Goal: Task Accomplishment & Management: Complete application form

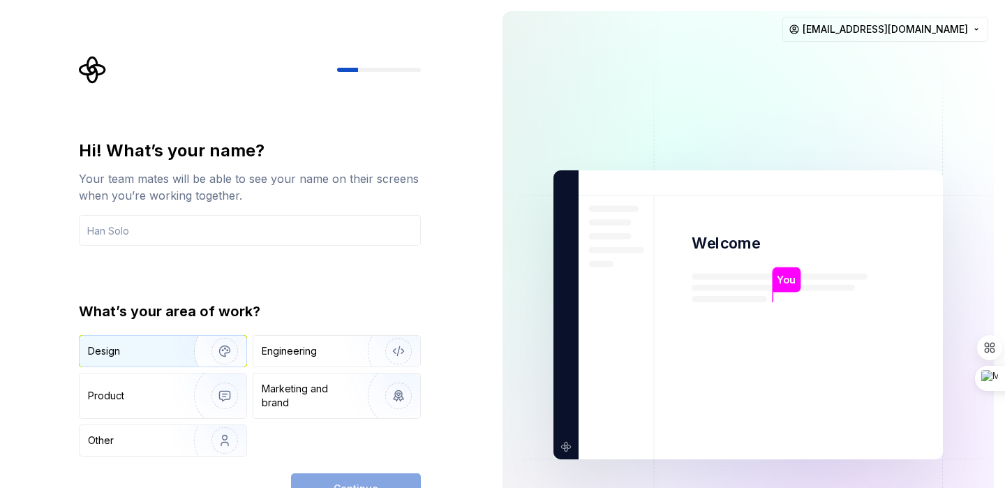
click at [211, 355] on img "button" at bounding box center [215, 350] width 89 height 93
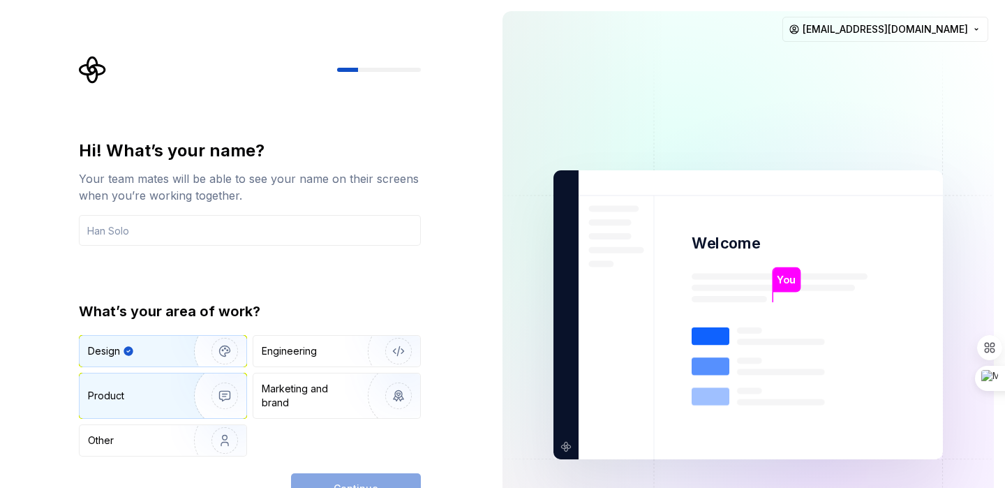
click at [225, 401] on img "button" at bounding box center [215, 395] width 89 height 93
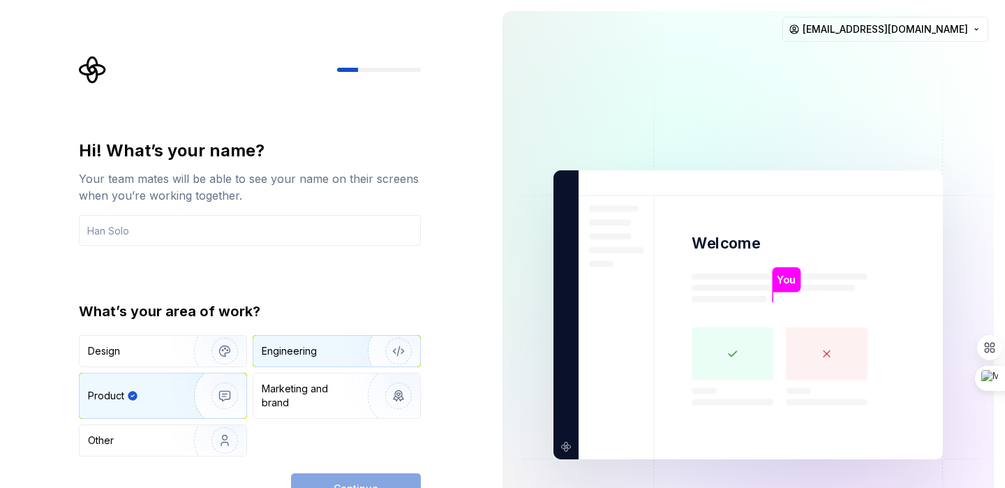
click at [328, 339] on div "Engineering" at bounding box center [336, 351] width 167 height 31
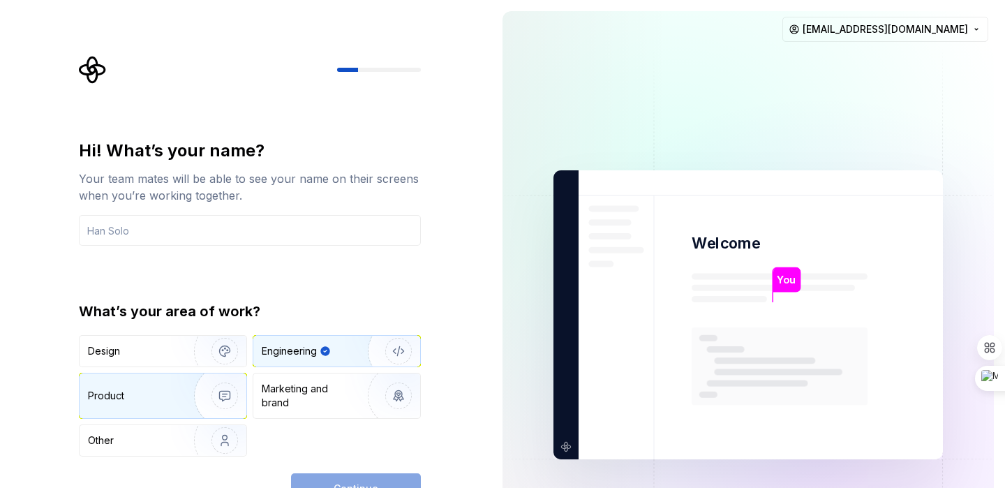
click at [172, 391] on img "button" at bounding box center [215, 395] width 89 height 93
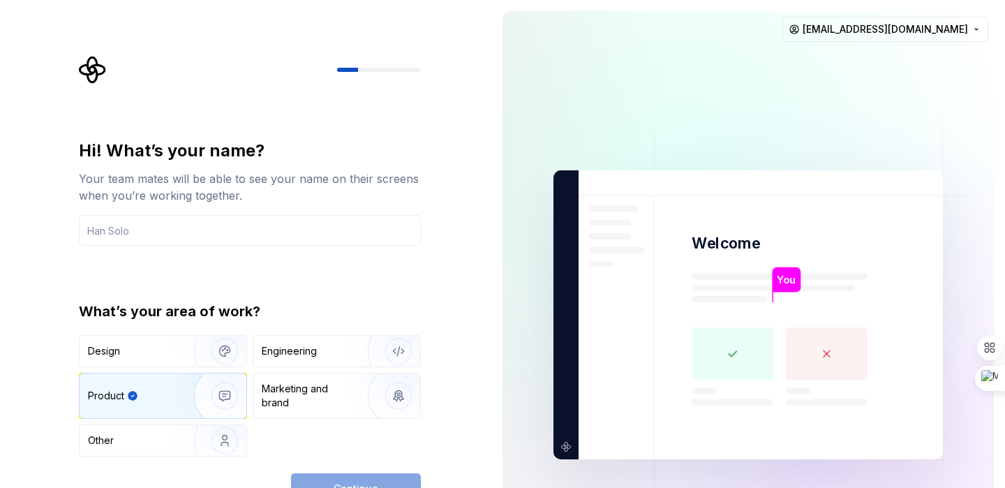
click at [338, 475] on div "Continue" at bounding box center [356, 488] width 130 height 31
click at [176, 219] on input "text" at bounding box center [250, 230] width 342 height 31
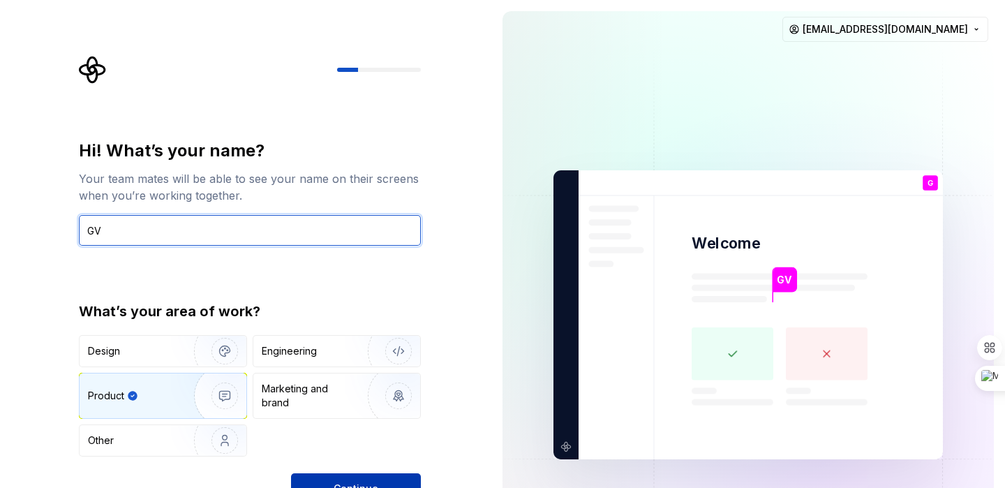
type input "GV"
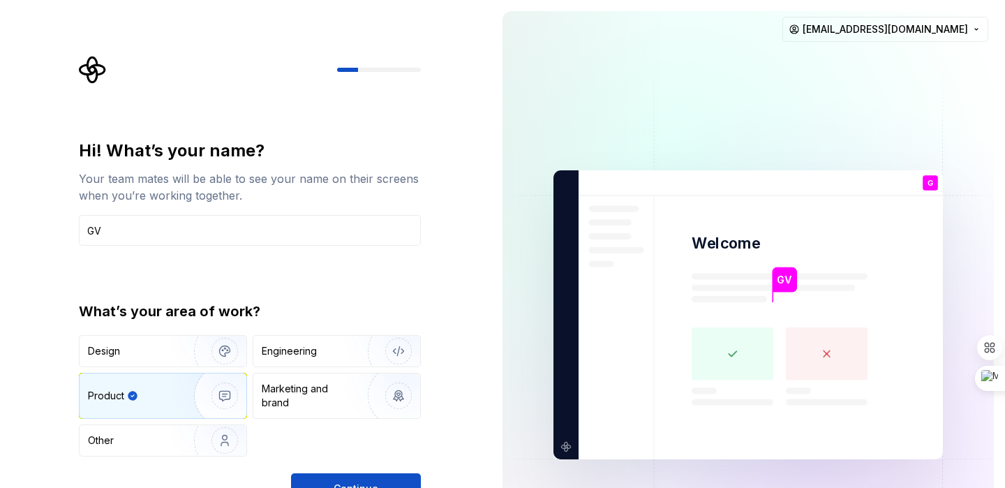
click at [377, 477] on button "Continue" at bounding box center [356, 488] width 130 height 31
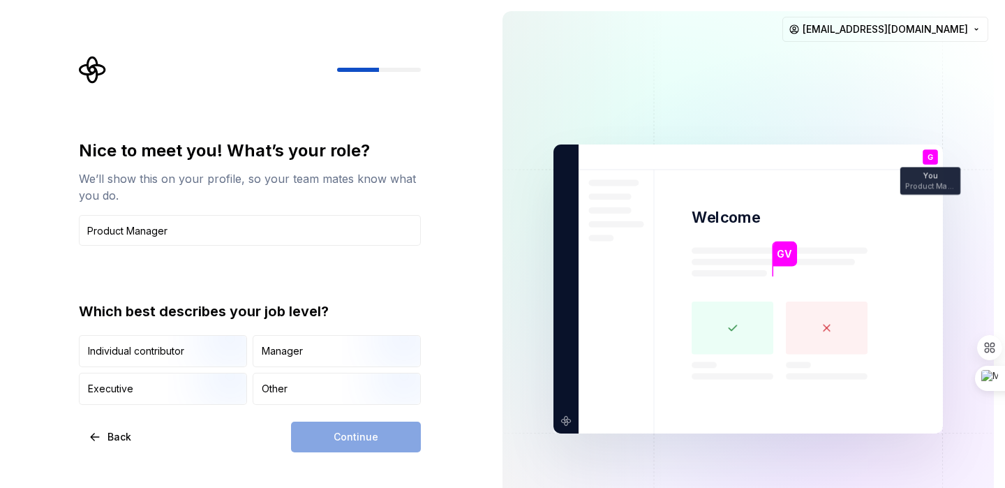
type input "Product Manager"
click at [348, 433] on div "Continue" at bounding box center [356, 436] width 130 height 31
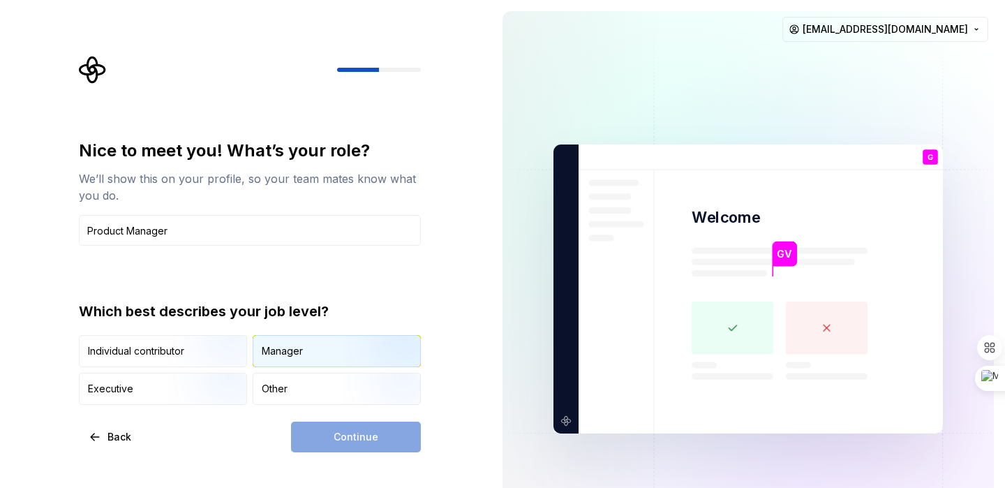
click at [329, 348] on div "Manager" at bounding box center [336, 351] width 167 height 31
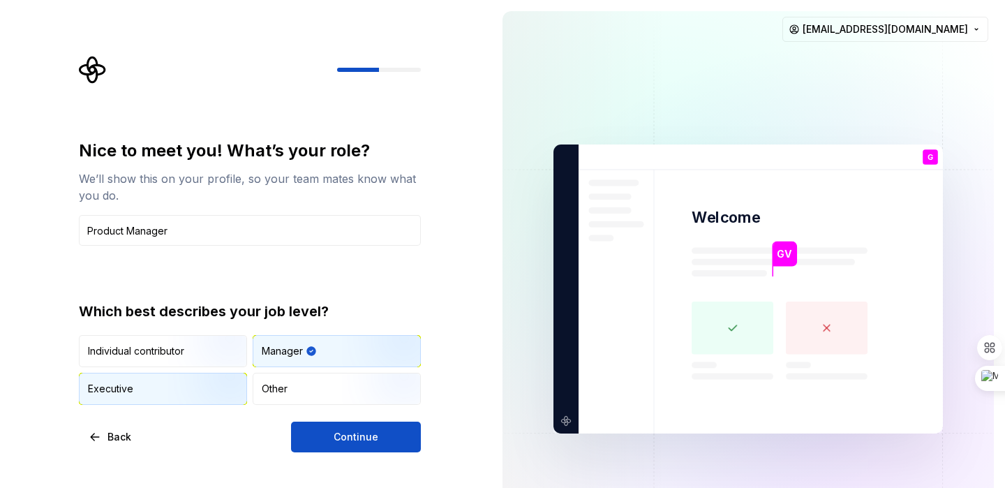
click at [185, 387] on img "button" at bounding box center [212, 405] width 89 height 93
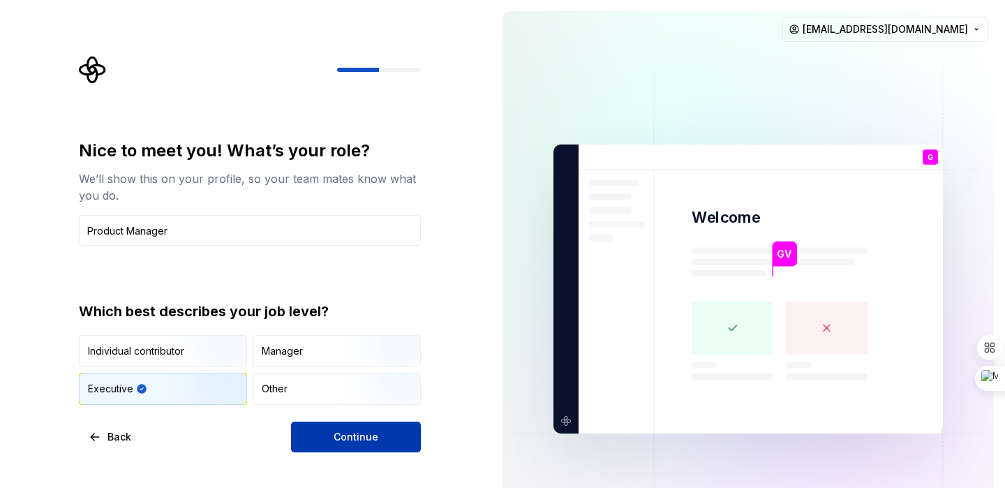
click at [320, 437] on button "Continue" at bounding box center [356, 436] width 130 height 31
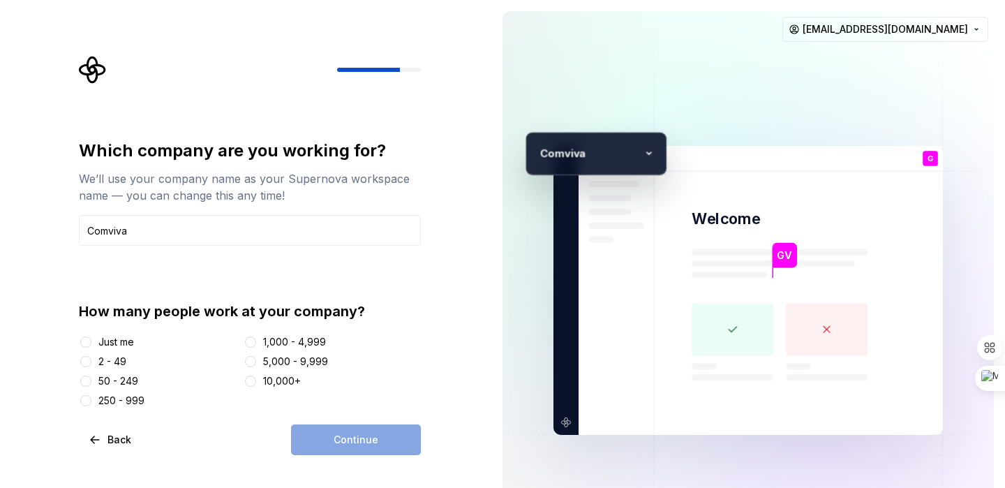
type input "Comviva"
click at [266, 339] on div "1,000 - 4,999" at bounding box center [294, 342] width 63 height 14
click at [256, 339] on button "1,000 - 4,999" at bounding box center [250, 341] width 11 height 11
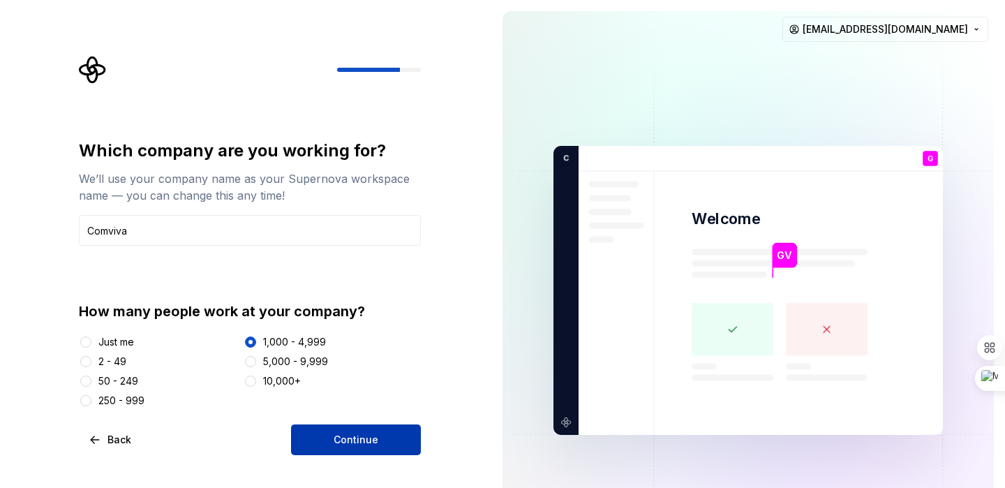
click at [374, 445] on span "Continue" at bounding box center [356, 440] width 45 height 14
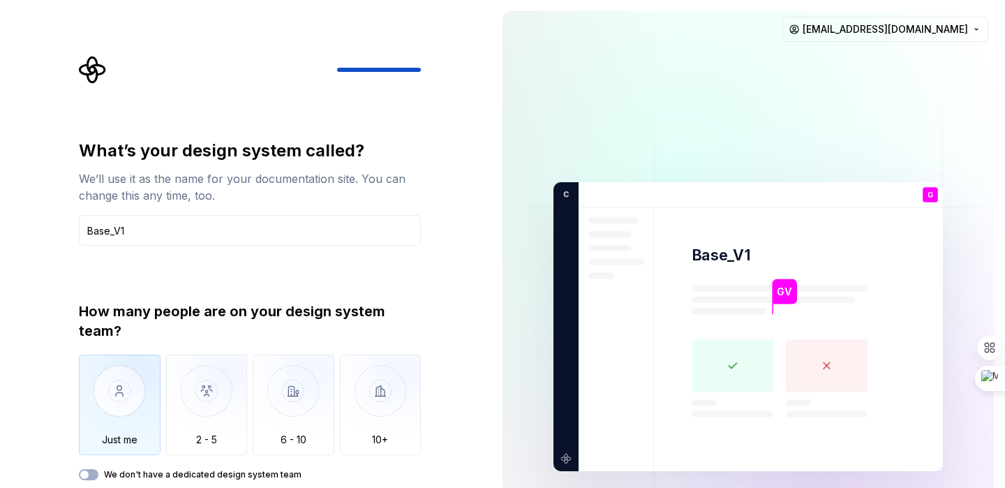
type input "Base_V1"
click at [99, 424] on img "button" at bounding box center [120, 400] width 82 height 93
click at [89, 470] on icon "button" at bounding box center [84, 474] width 11 height 8
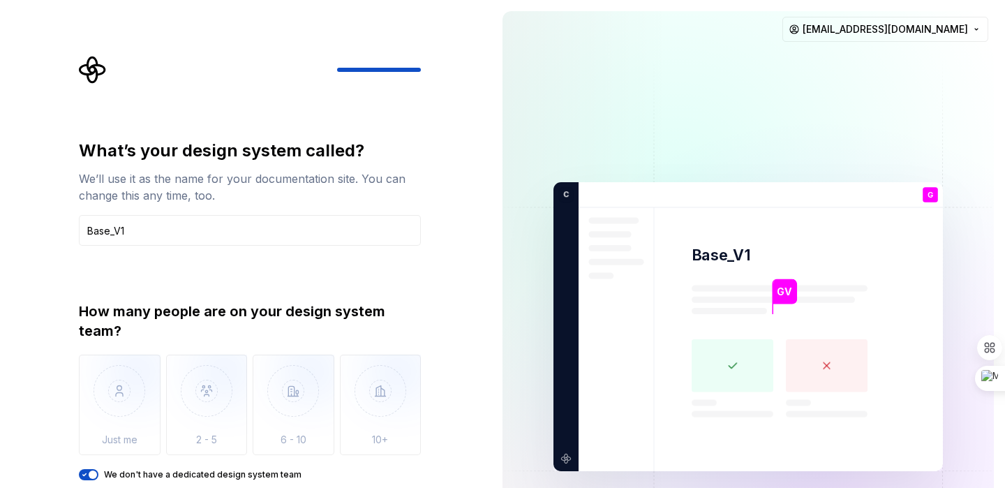
click at [450, 437] on div "What’s your design system called? We’ll use it as the name for your documentati…" at bounding box center [245, 326] width 491 height 653
click at [315, 473] on div "We don't have a dedicated design system team" at bounding box center [250, 474] width 342 height 11
click at [601, 415] on img at bounding box center [747, 326] width 565 height 659
click at [95, 474] on span "button" at bounding box center [93, 474] width 8 height 8
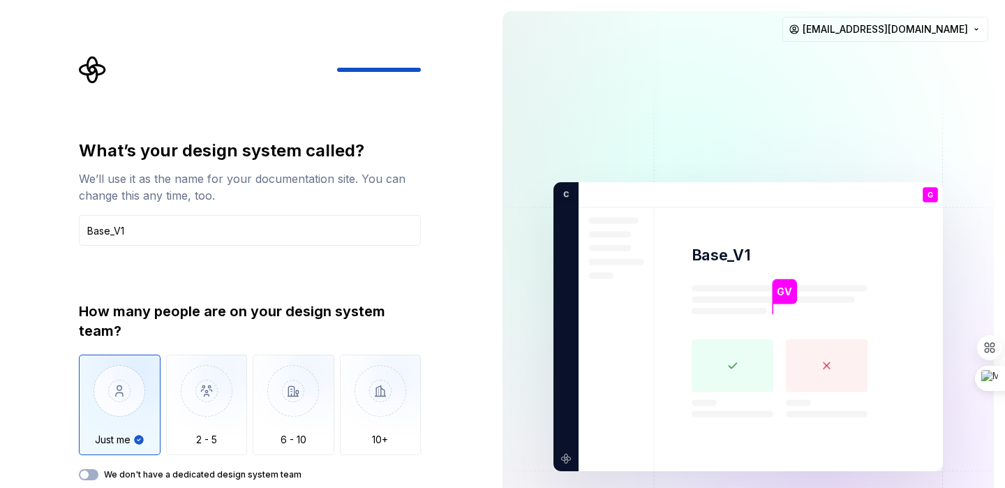
click at [117, 427] on img "button" at bounding box center [120, 400] width 82 height 93
type button "Only one person"
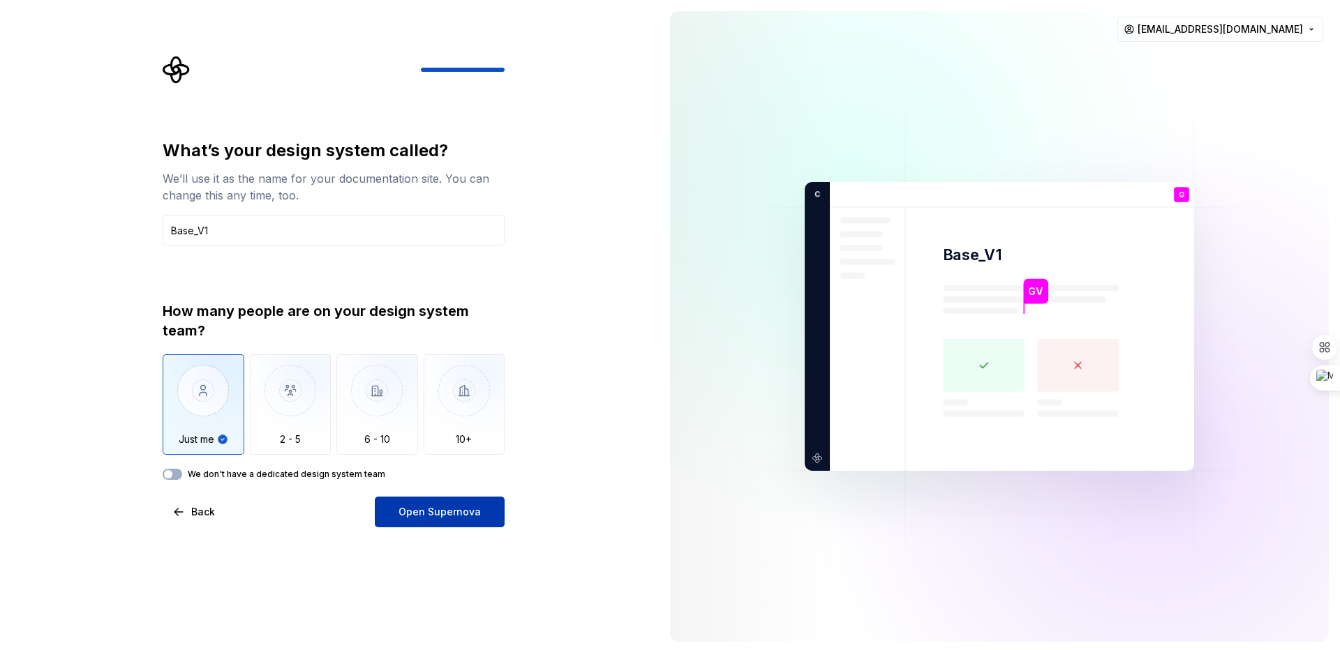
click at [456, 487] on button "Open Supernova" at bounding box center [440, 512] width 130 height 31
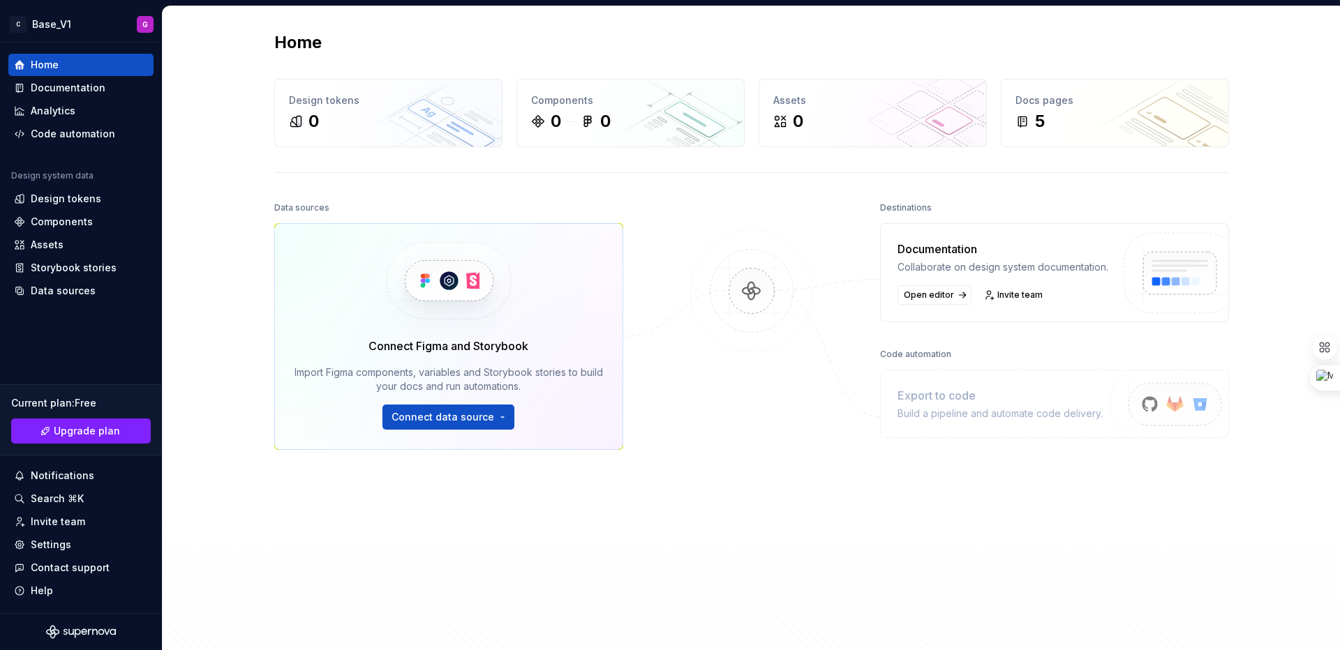
click at [444, 408] on html "C Base_V1 G Home Documentation Analytics Code automation Design system data Des…" at bounding box center [670, 325] width 1340 height 650
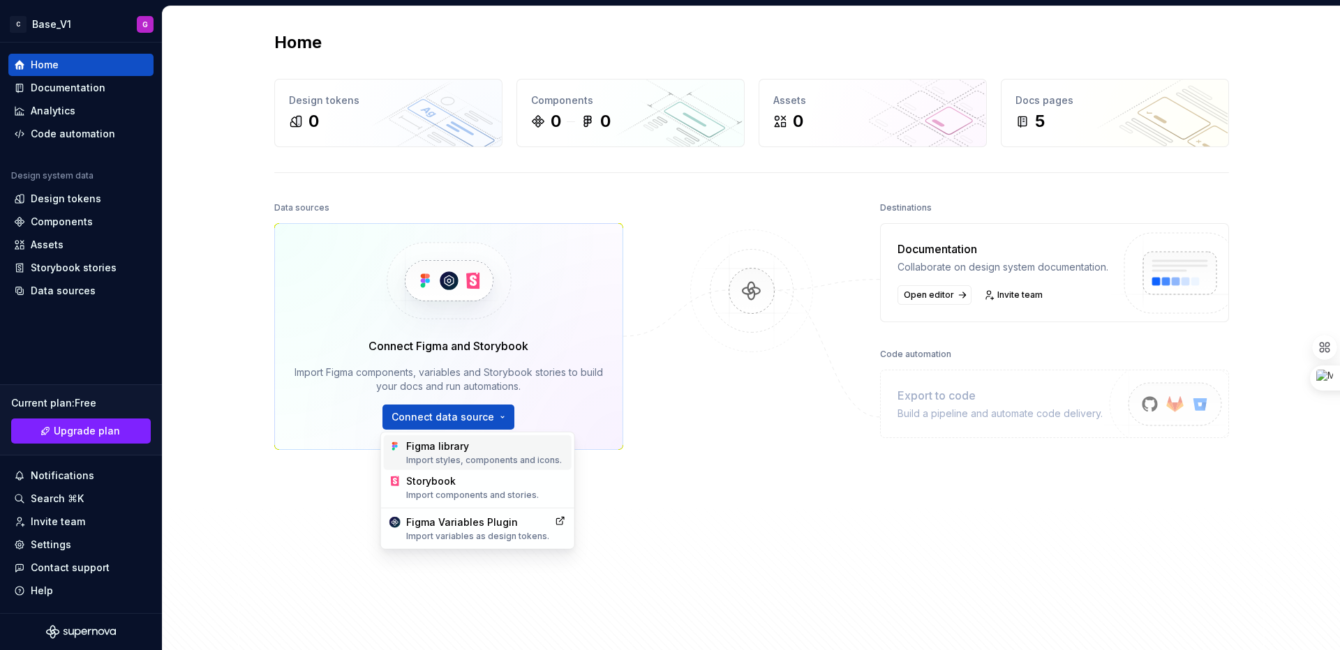
click at [447, 461] on div "Import styles, components and icons." at bounding box center [486, 460] width 160 height 11
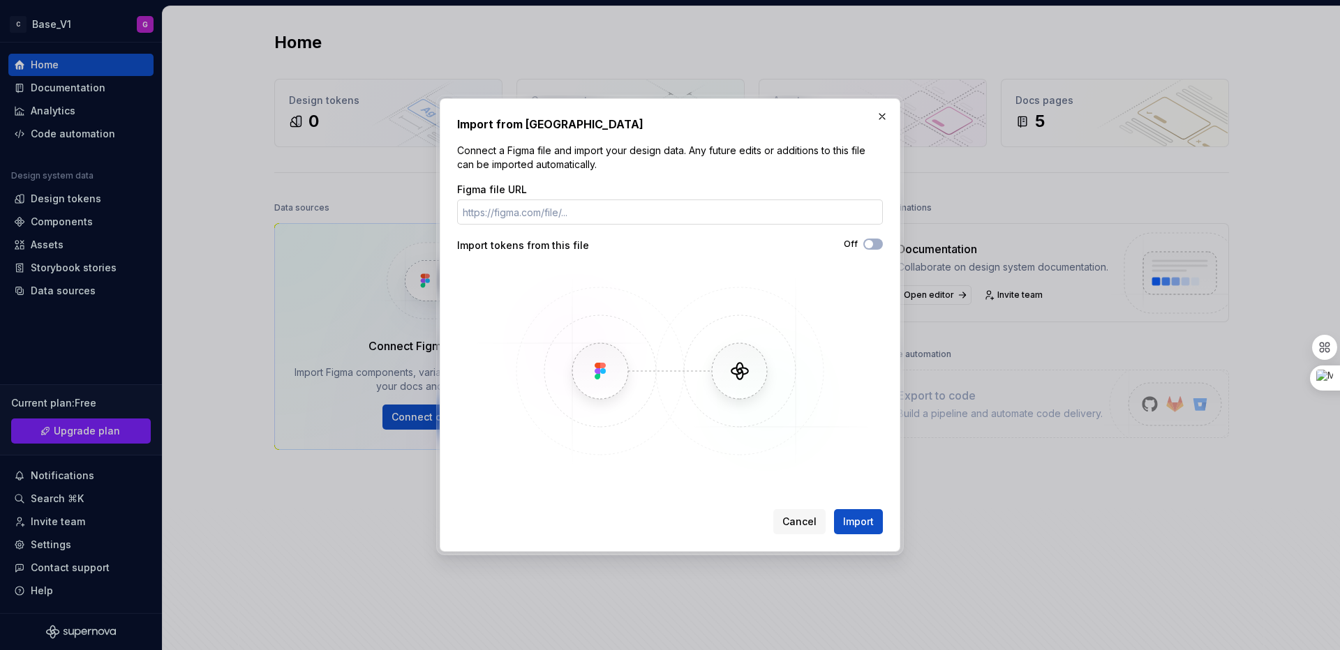
click at [553, 216] on input "Figma file URL" at bounding box center [670, 212] width 426 height 25
paste input "[URL][DOMAIN_NAME]"
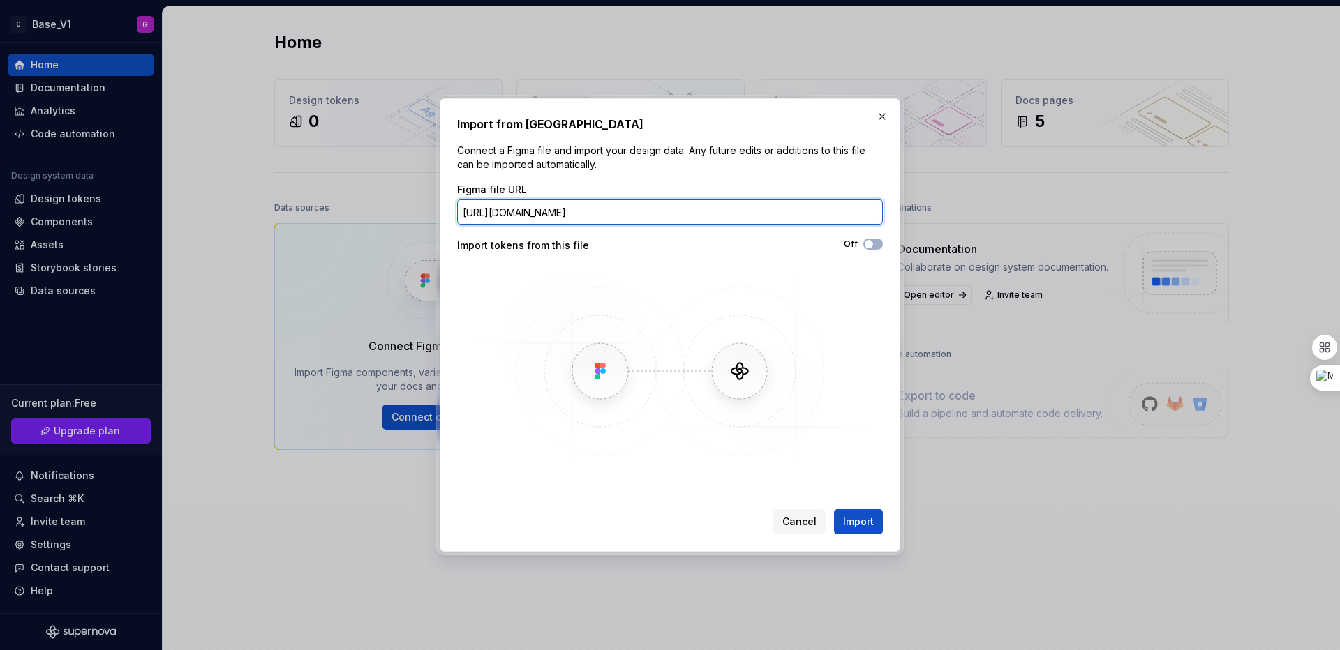
scroll to position [0, 201]
type input "[URL][DOMAIN_NAME]"
click at [871, 243] on span "button" at bounding box center [868, 244] width 8 height 8
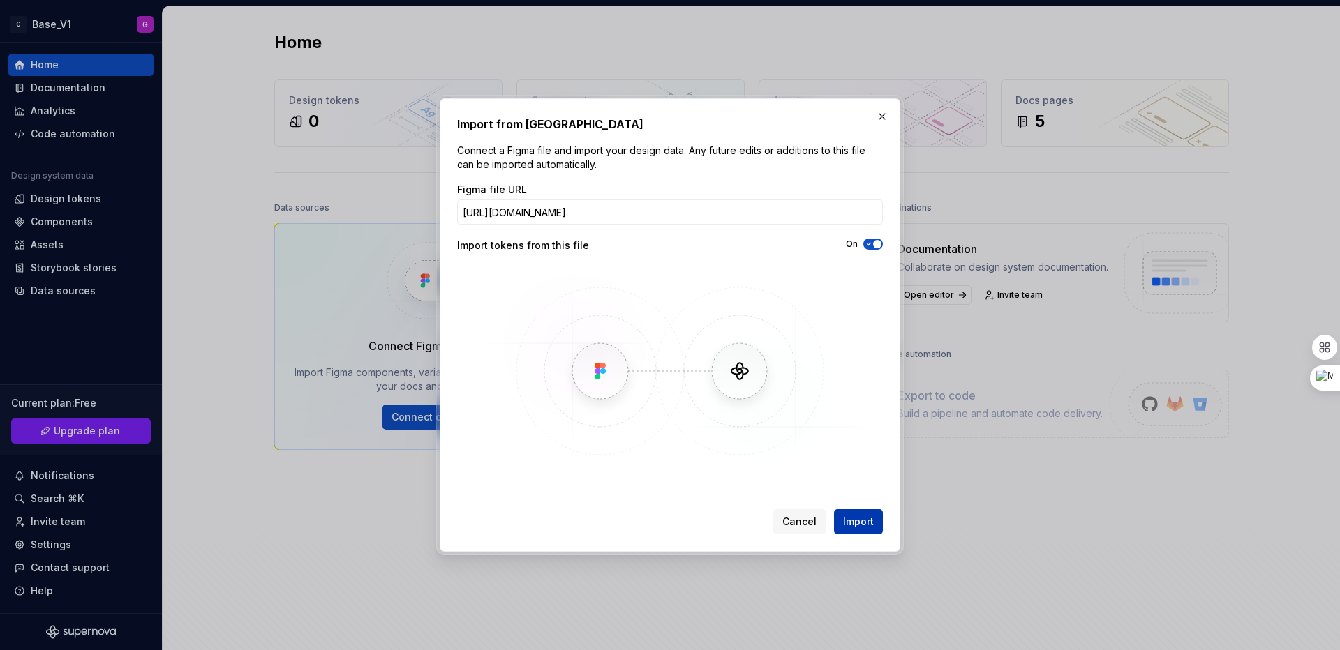
click at [872, 487] on span "Import" at bounding box center [858, 522] width 31 height 14
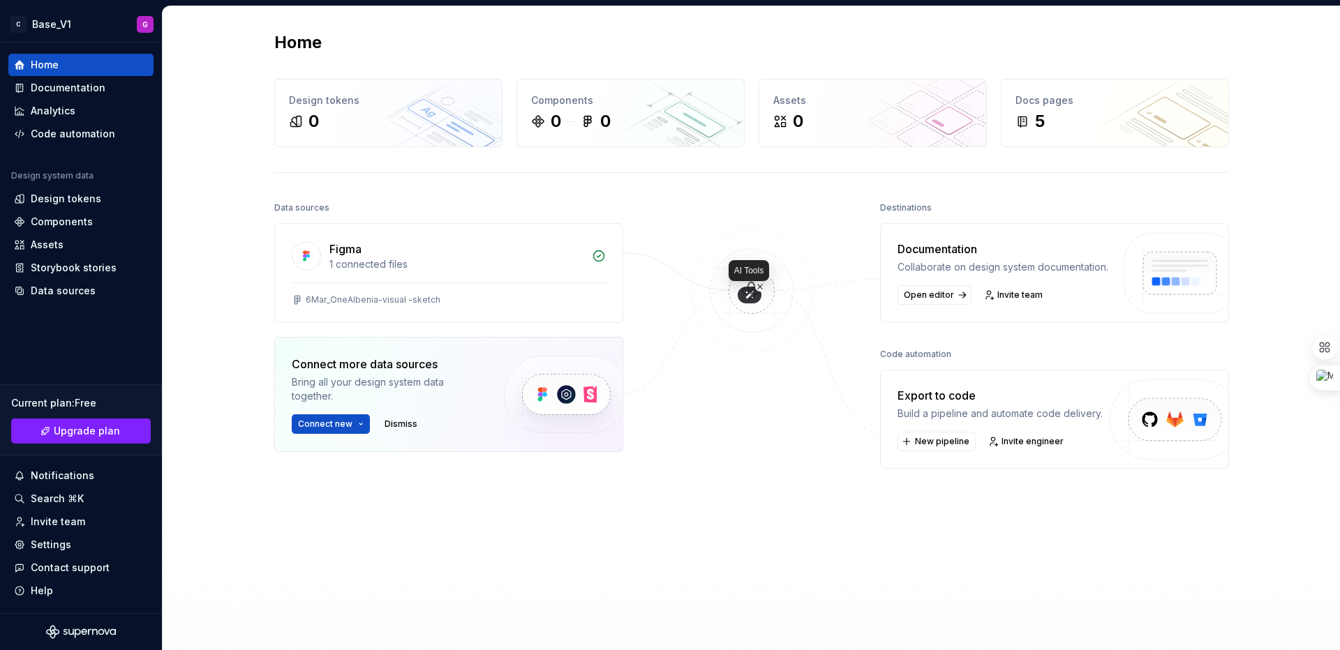
click at [745, 295] on icon at bounding box center [749, 295] width 10 height 10
click at [912, 301] on span "Open editor" at bounding box center [929, 295] width 50 height 11
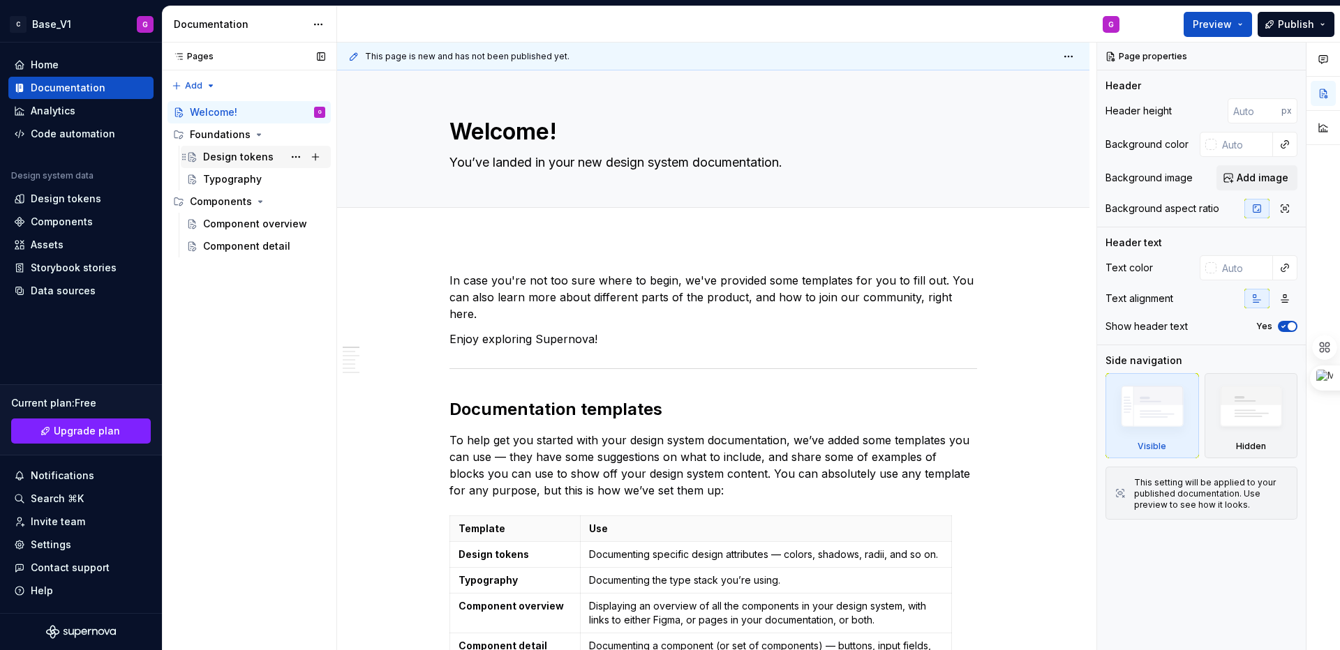
click at [238, 160] on div "Design tokens" at bounding box center [238, 157] width 70 height 14
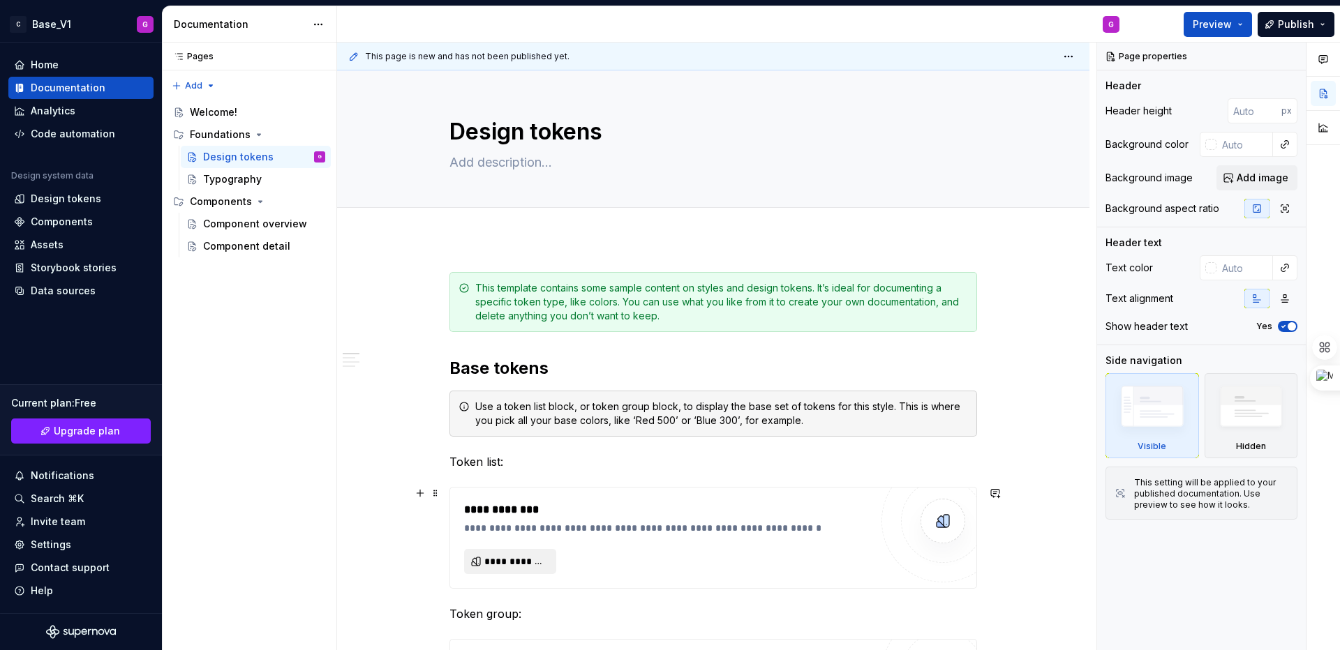
click at [516, 487] on span "**********" at bounding box center [515, 562] width 63 height 14
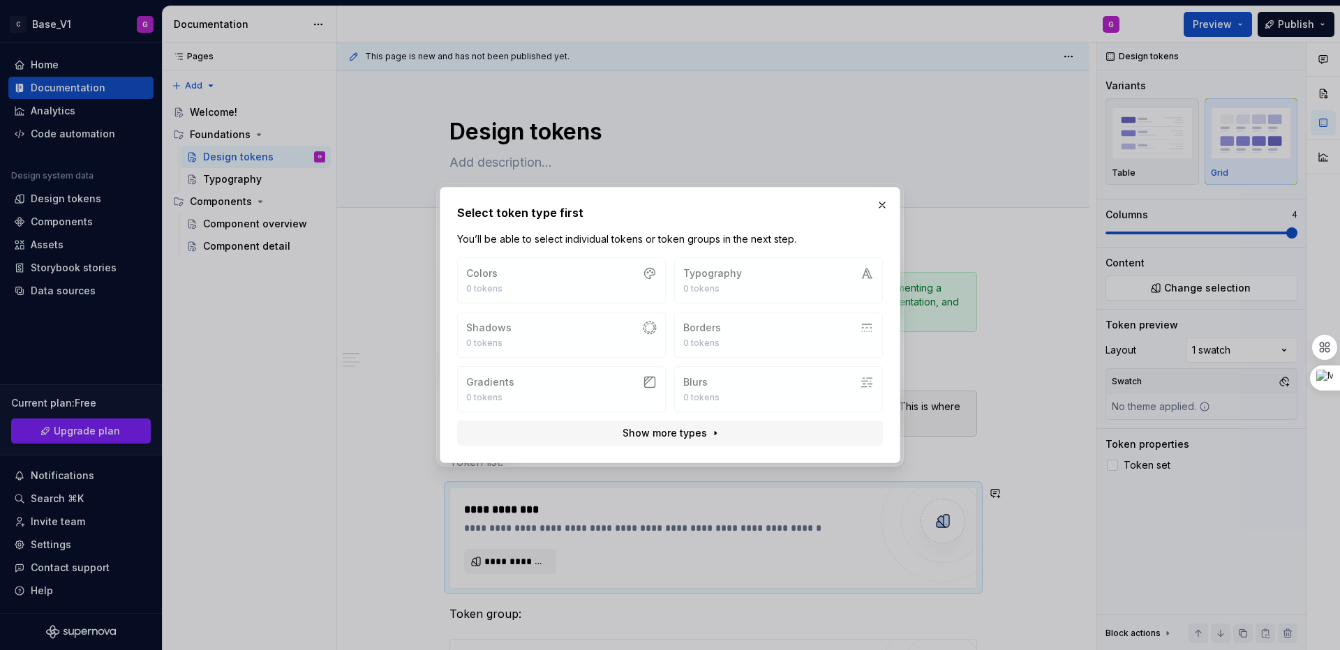
click at [564, 278] on div "Colors 0 tokens Typography 0 tokens Shadows 0 tokens Borders 0 tokens Gradients…" at bounding box center [670, 334] width 426 height 155
click at [656, 274] on div "Colors 0 tokens Typography 0 tokens Shadows 0 tokens Borders 0 tokens Gradients…" at bounding box center [670, 334] width 426 height 155
drag, startPoint x: 712, startPoint y: 276, endPoint x: 743, endPoint y: 272, distance: 30.9
click at [712, 276] on div "Colors 0 tokens Typography 0 tokens Shadows 0 tokens Borders 0 tokens Gradients…" at bounding box center [670, 334] width 426 height 155
click at [876, 204] on button "button" at bounding box center [882, 205] width 20 height 20
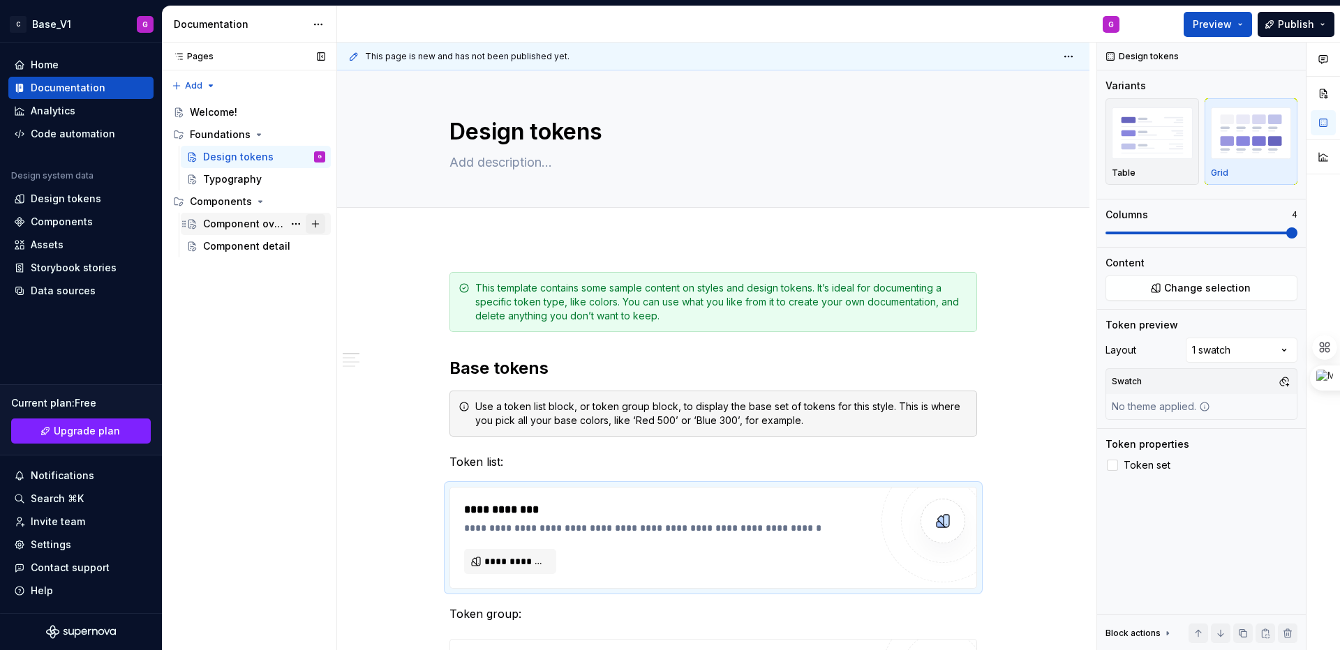
click at [308, 223] on button "Page tree" at bounding box center [316, 224] width 20 height 20
click at [220, 220] on div "Component overview" at bounding box center [243, 224] width 80 height 14
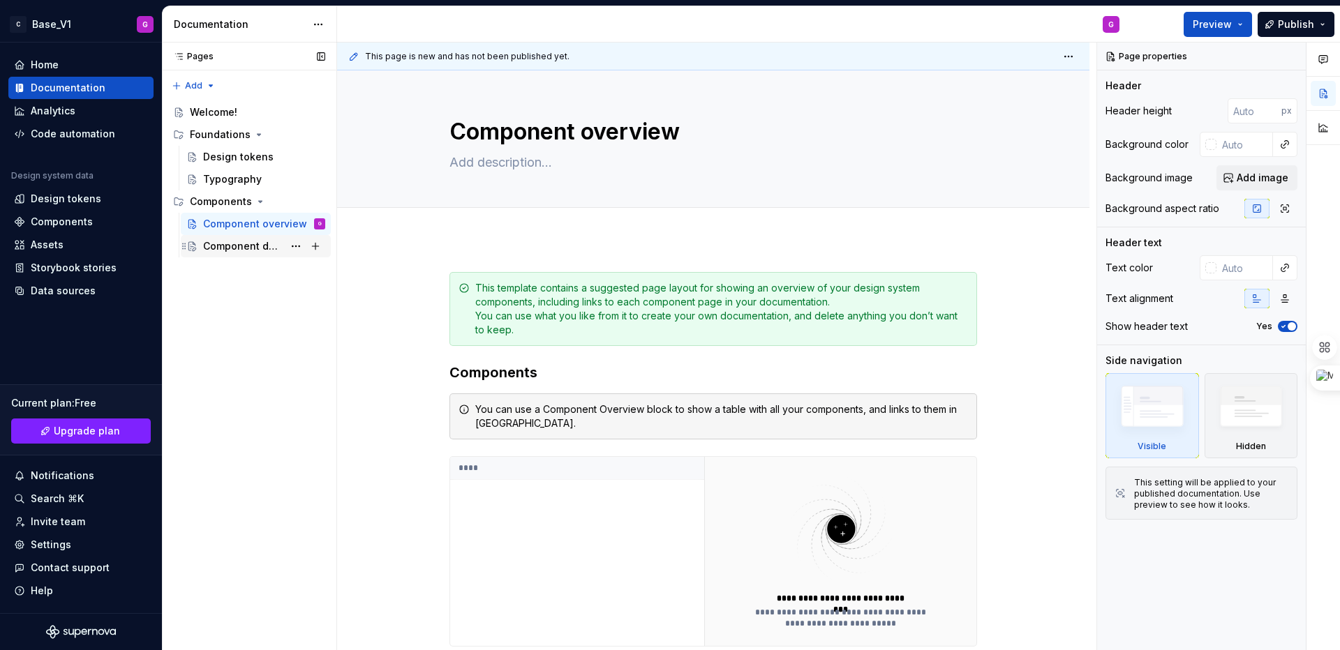
click at [216, 246] on div "Component detail" at bounding box center [243, 246] width 80 height 14
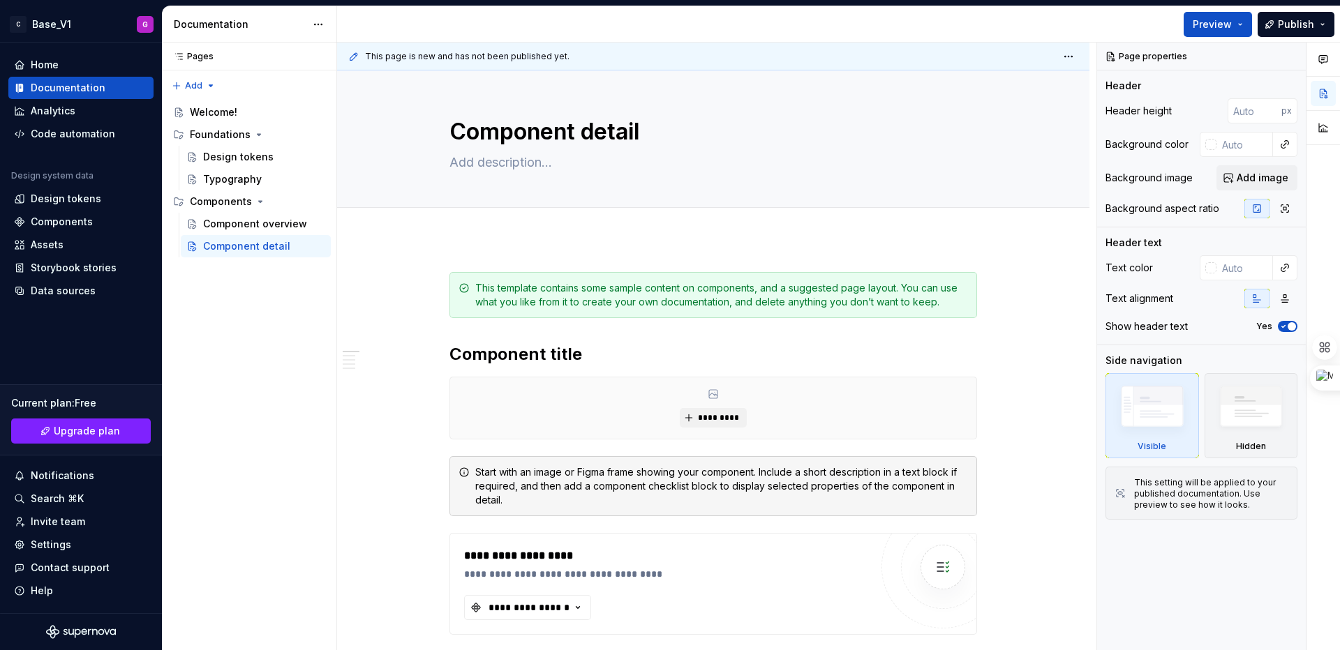
type textarea "*"
